Goal: Task Accomplishment & Management: Manage account settings

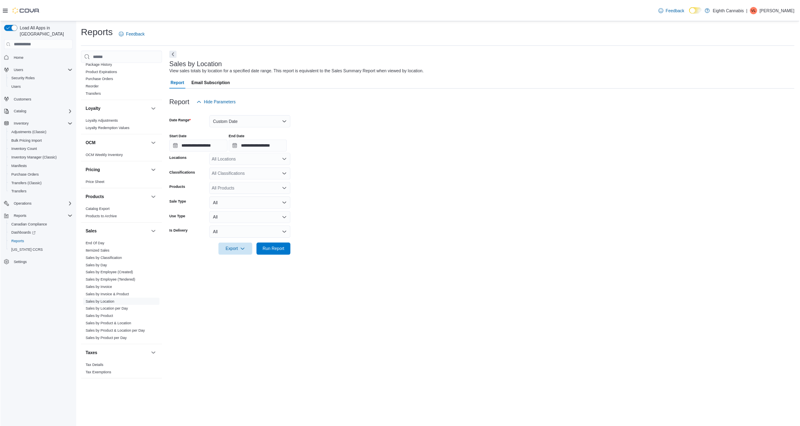
scroll to position [451, 0]
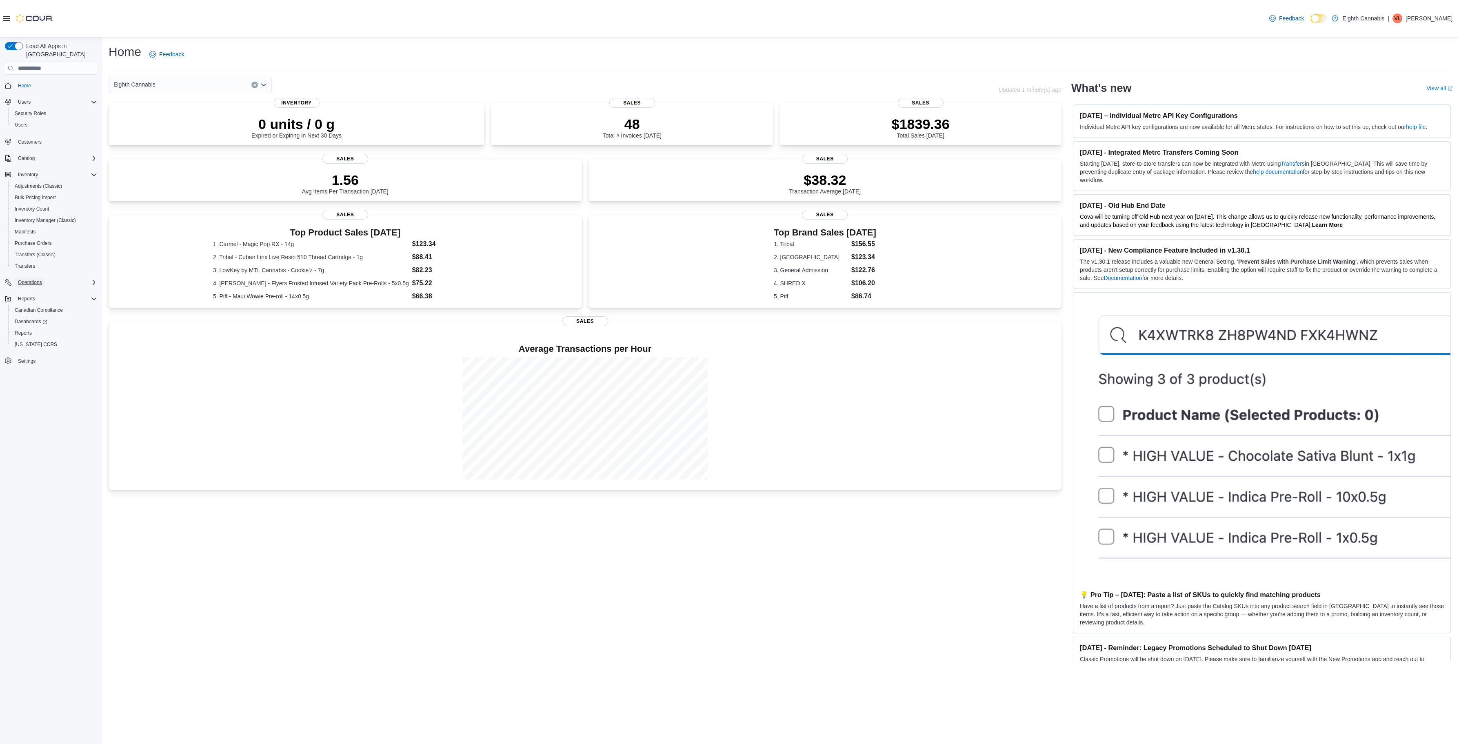
click at [22, 279] on span "Operations" at bounding box center [30, 282] width 24 height 7
click at [37, 290] on span "Cash Management" at bounding box center [35, 293] width 41 height 7
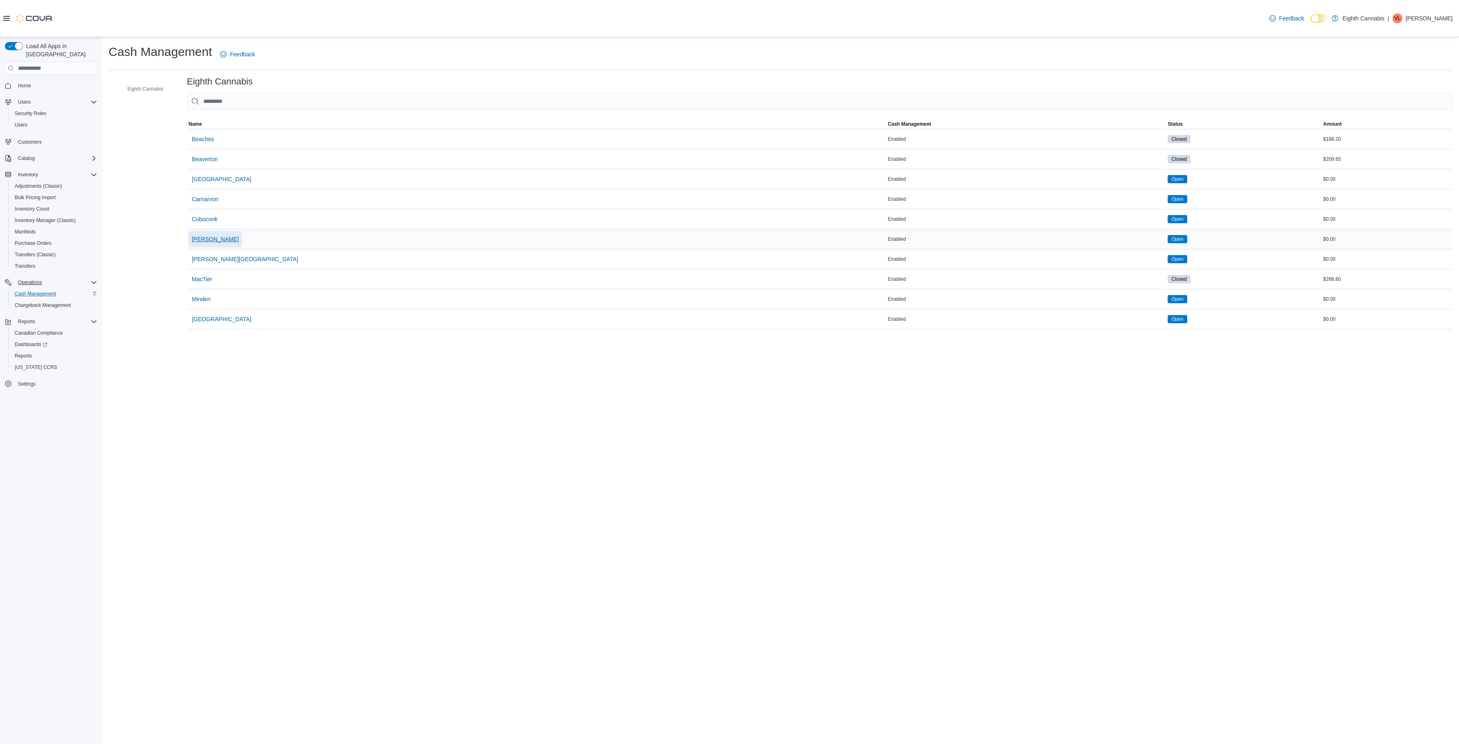
click at [202, 238] on span "Danforth" at bounding box center [215, 239] width 47 height 8
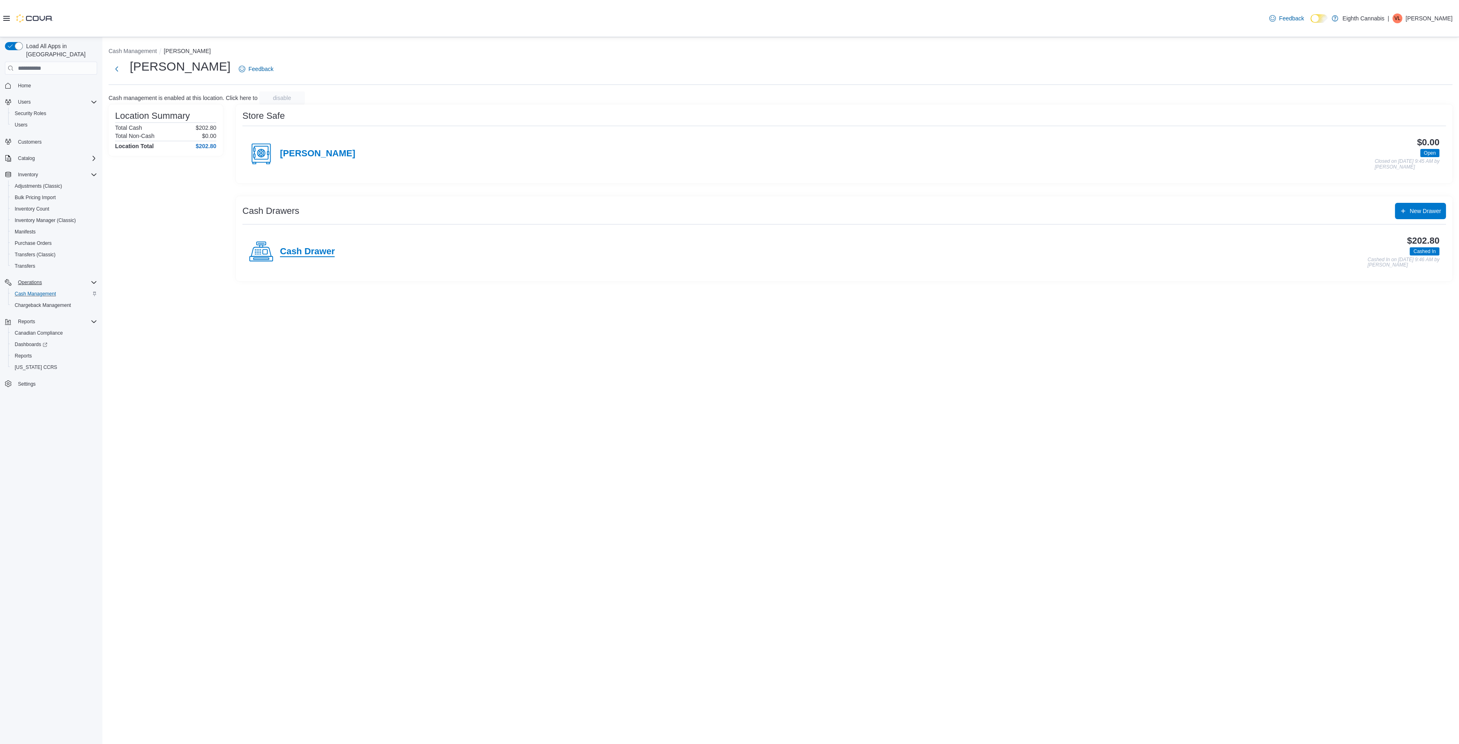
click at [318, 252] on h4 "Cash Drawer" at bounding box center [307, 251] width 55 height 11
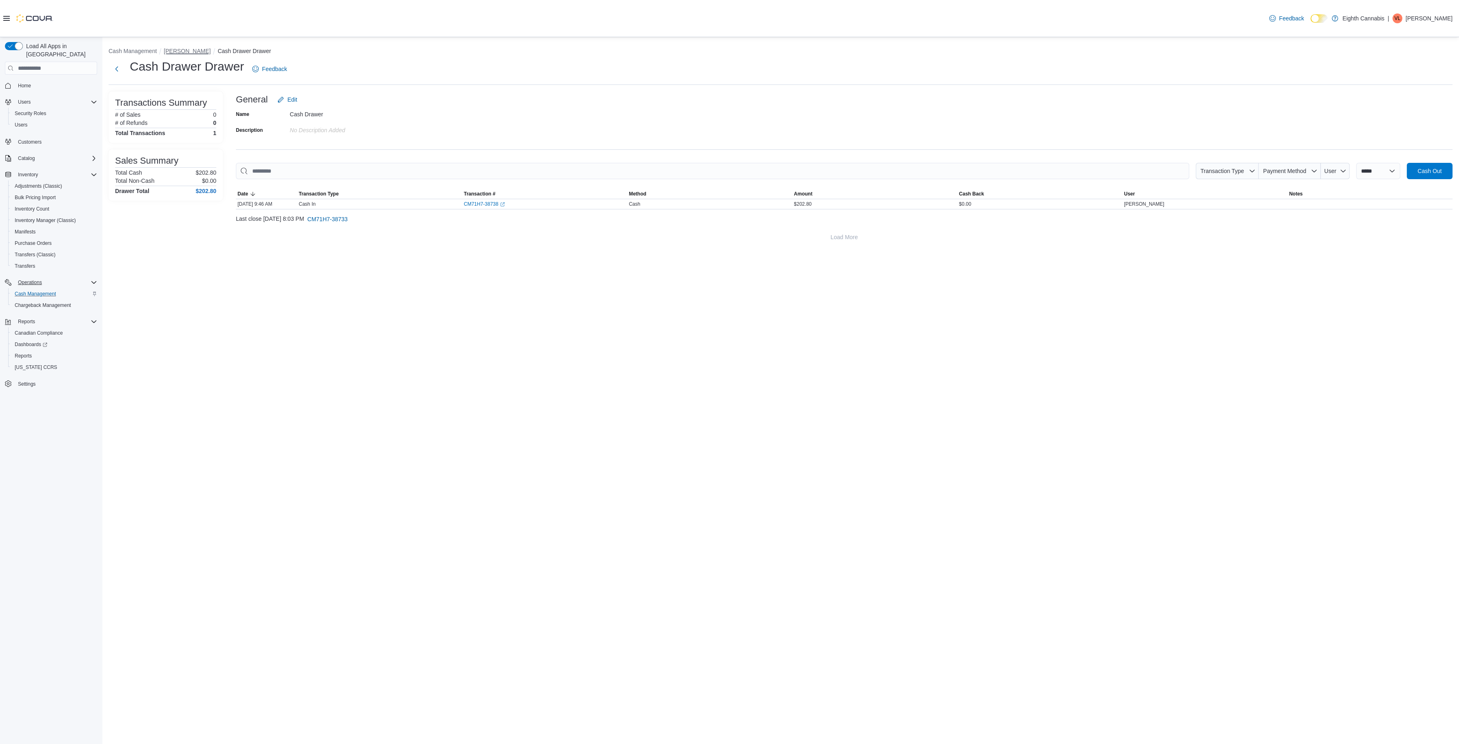
click at [175, 53] on button "Danforth" at bounding box center [187, 51] width 47 height 7
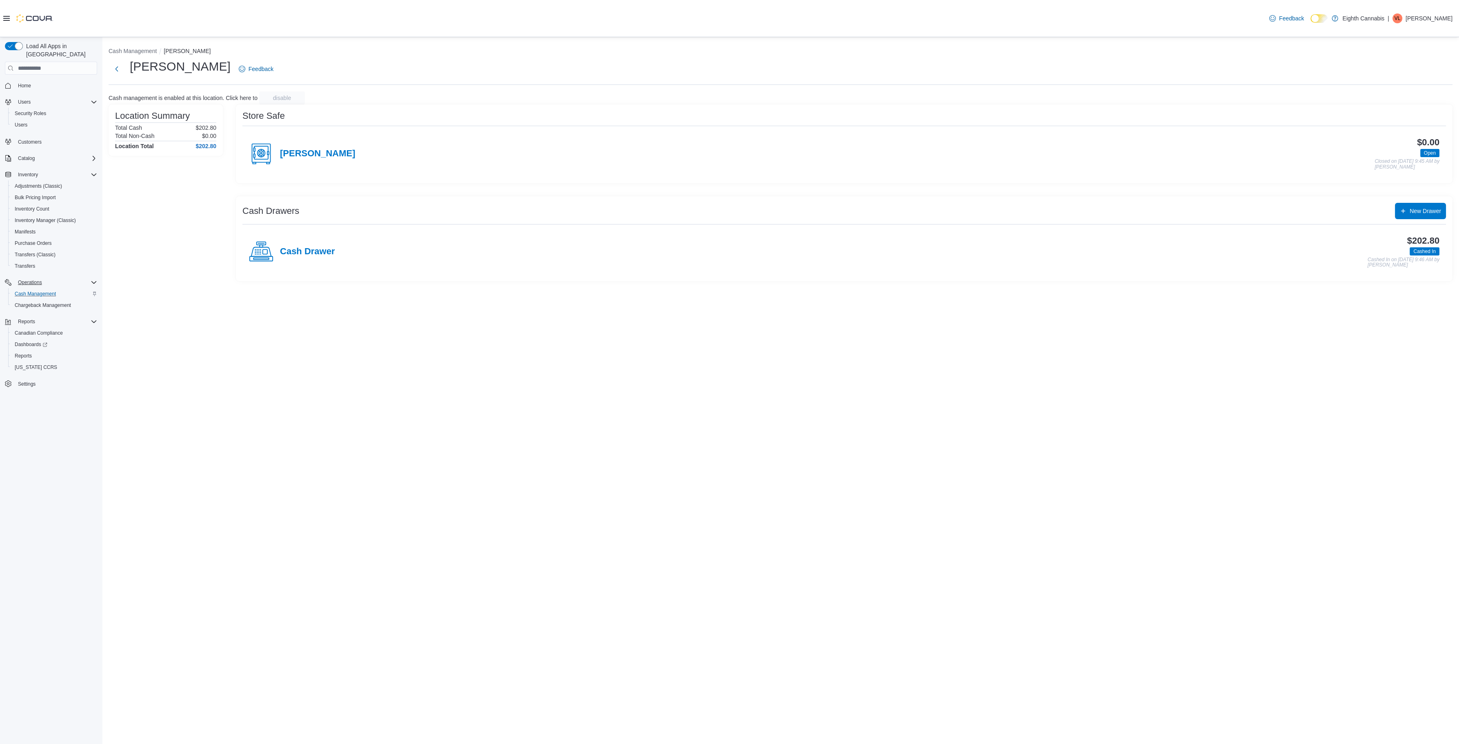
click at [146, 45] on div "Cash Management Danforth Danforth Feedback Cash management is enabled at this l…" at bounding box center [780, 162] width 1357 height 251
click at [148, 49] on button "Cash Management" at bounding box center [133, 51] width 48 height 7
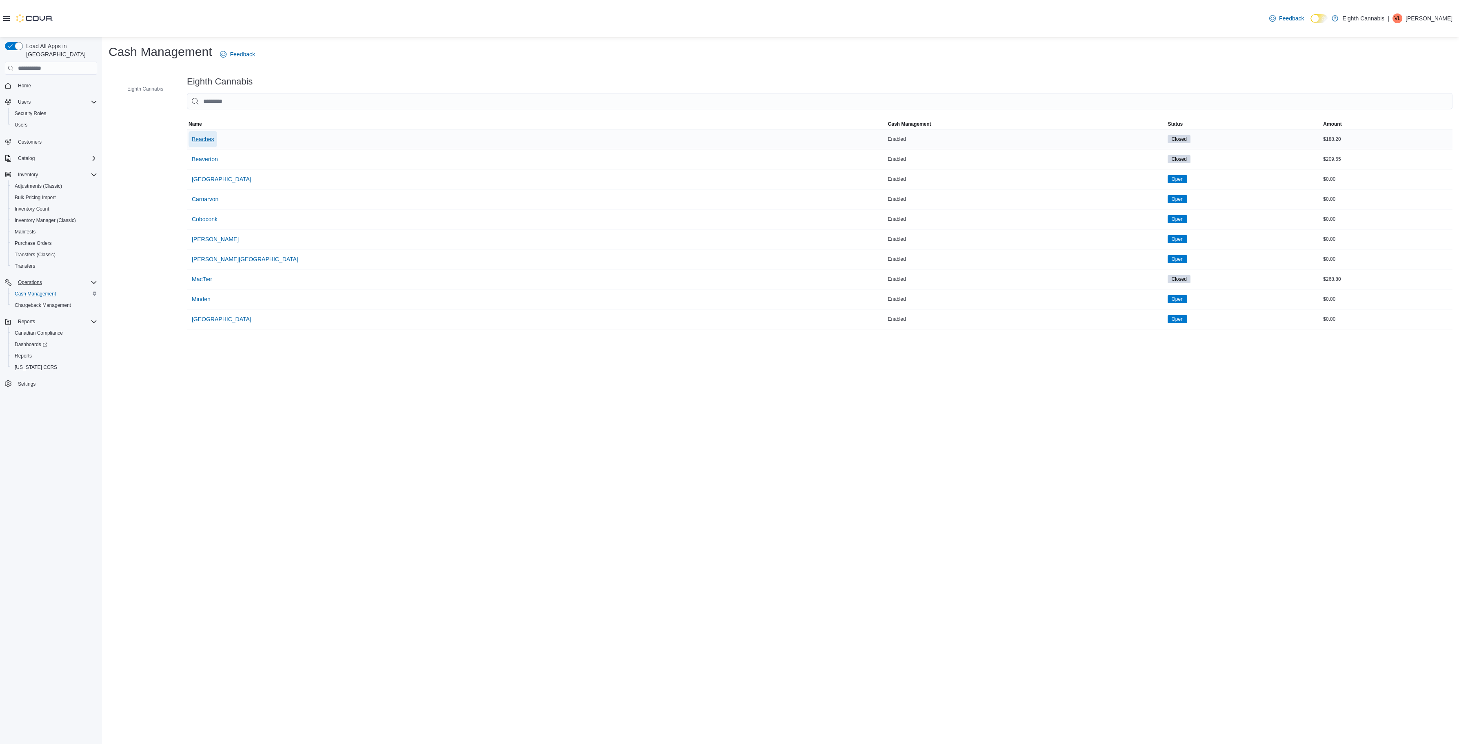
click at [206, 135] on span "Beaches" at bounding box center [203, 139] width 22 height 16
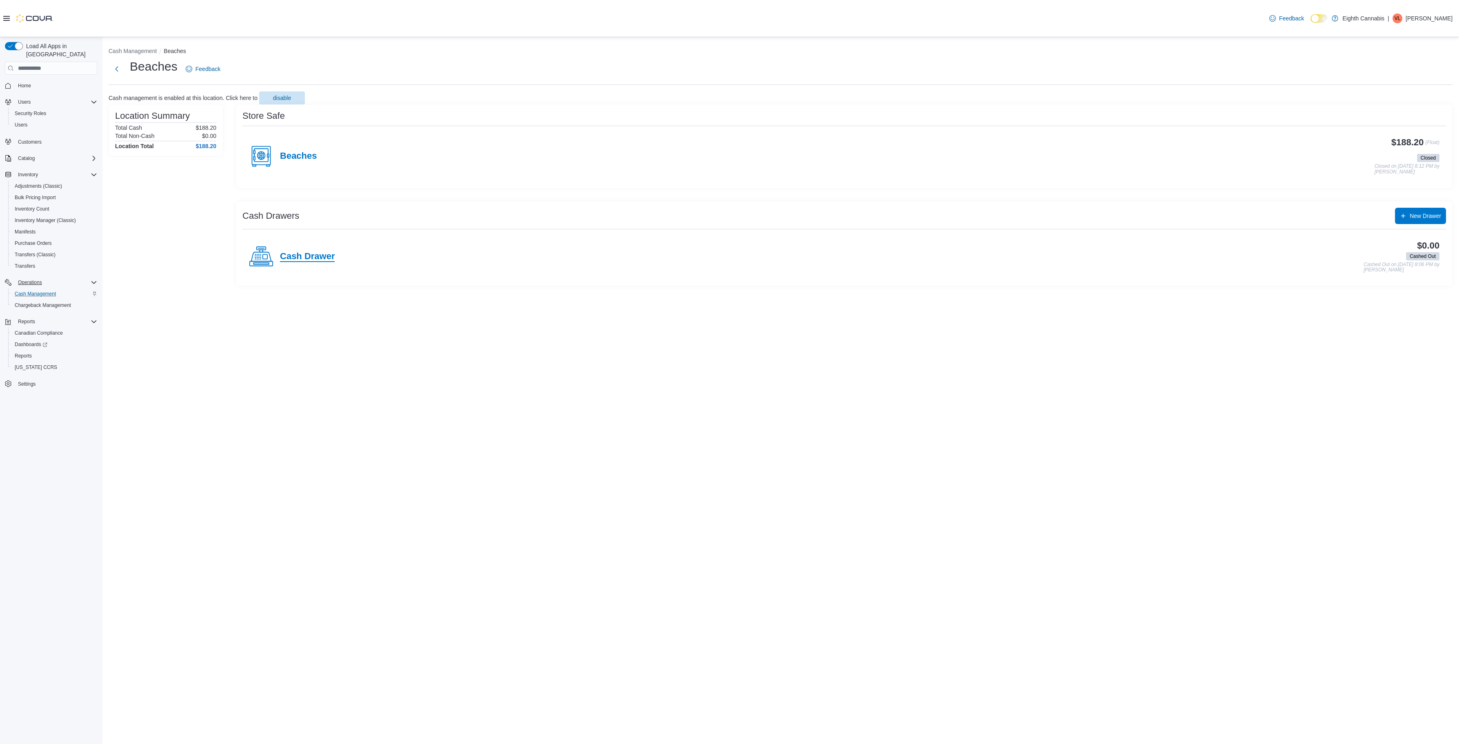
click at [300, 260] on h4 "Cash Drawer" at bounding box center [307, 256] width 55 height 11
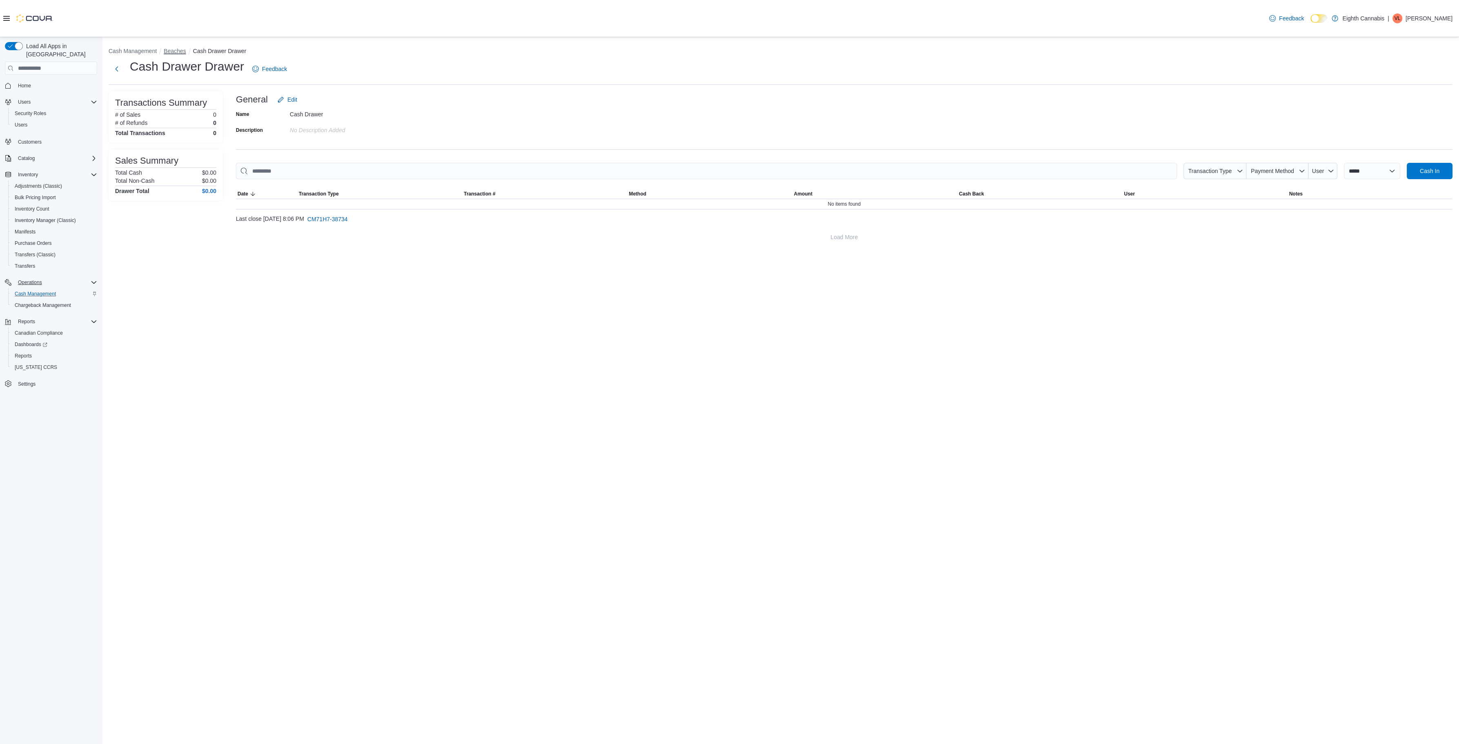
click at [174, 49] on button "Beaches" at bounding box center [175, 51] width 22 height 7
